Goal: Check status: Check status

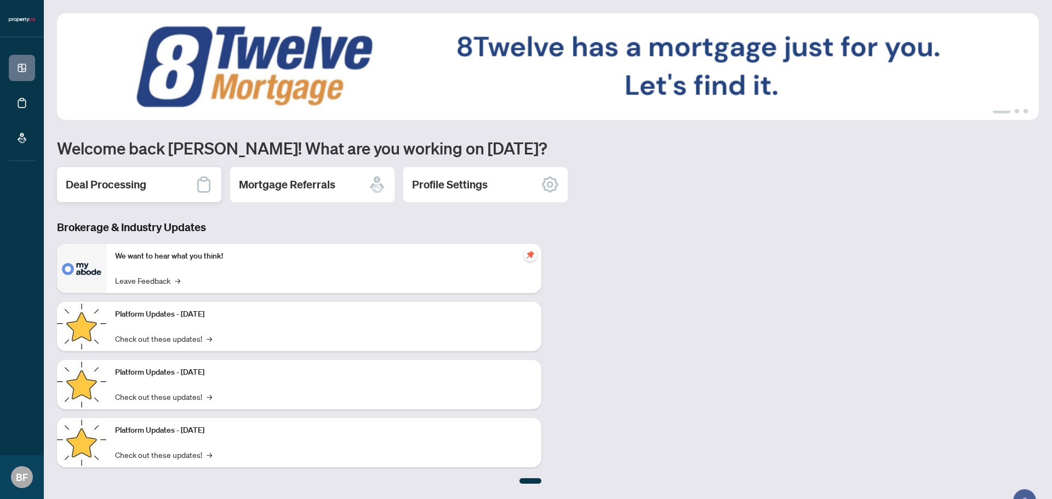
click at [126, 180] on h2 "Deal Processing" at bounding box center [106, 184] width 81 height 15
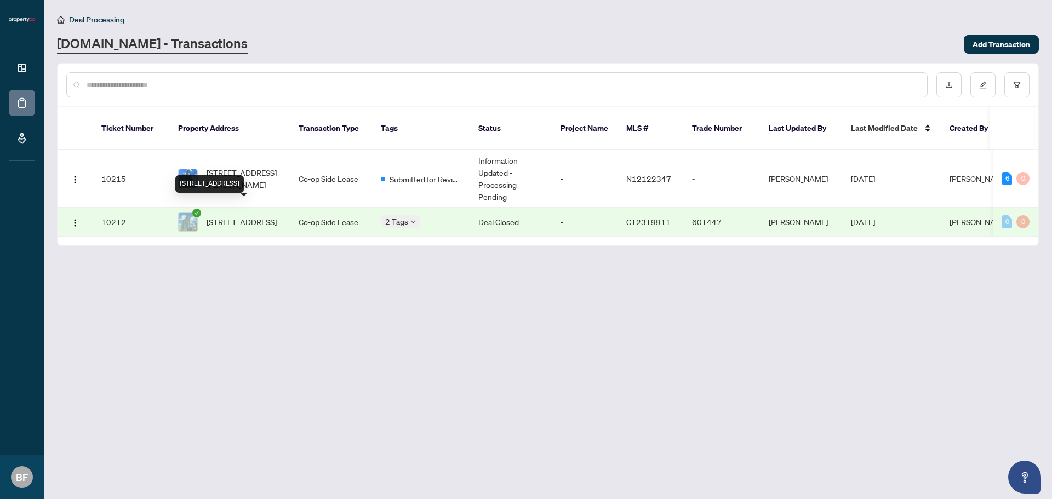
click at [247, 216] on span "[STREET_ADDRESS]" at bounding box center [241, 222] width 70 height 12
